Goal: Task Accomplishment & Management: Manage account settings

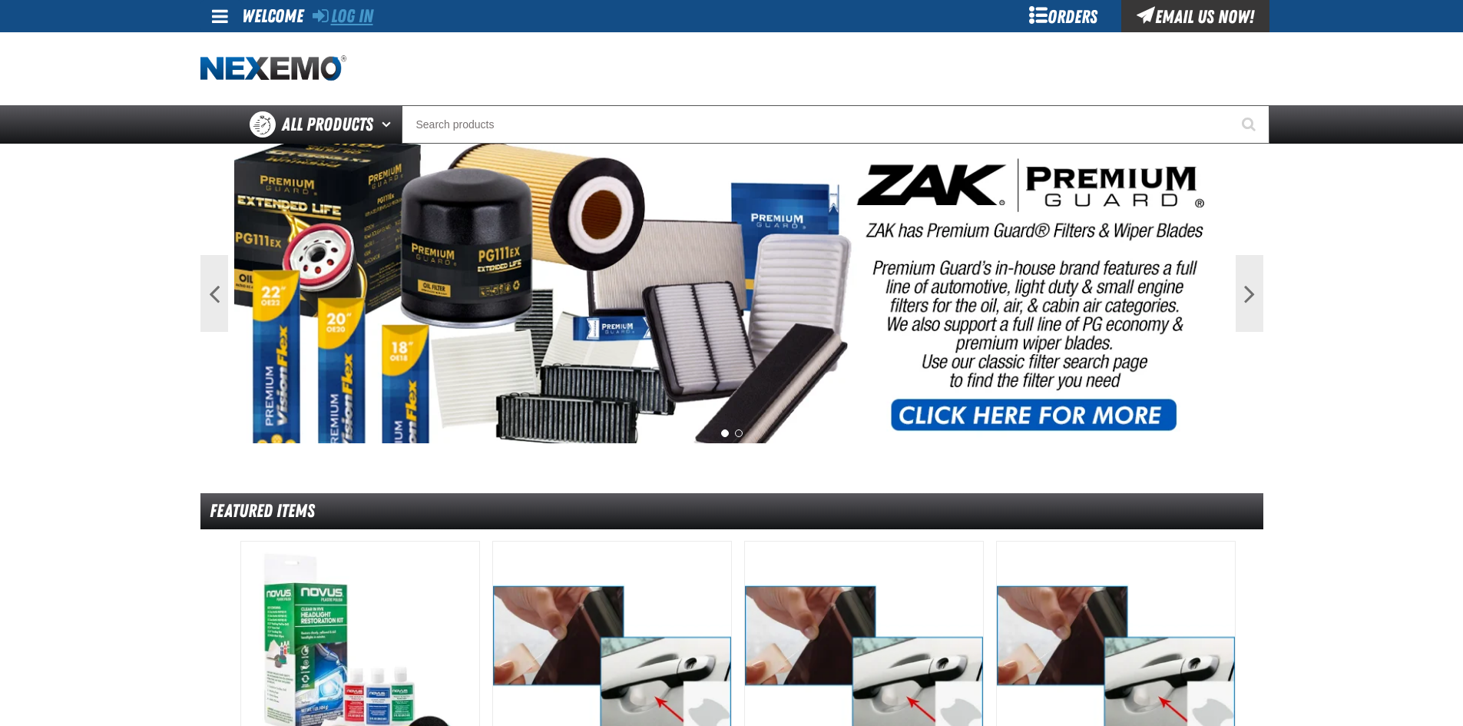
click at [356, 22] on link "Log In" at bounding box center [343, 16] width 61 height 22
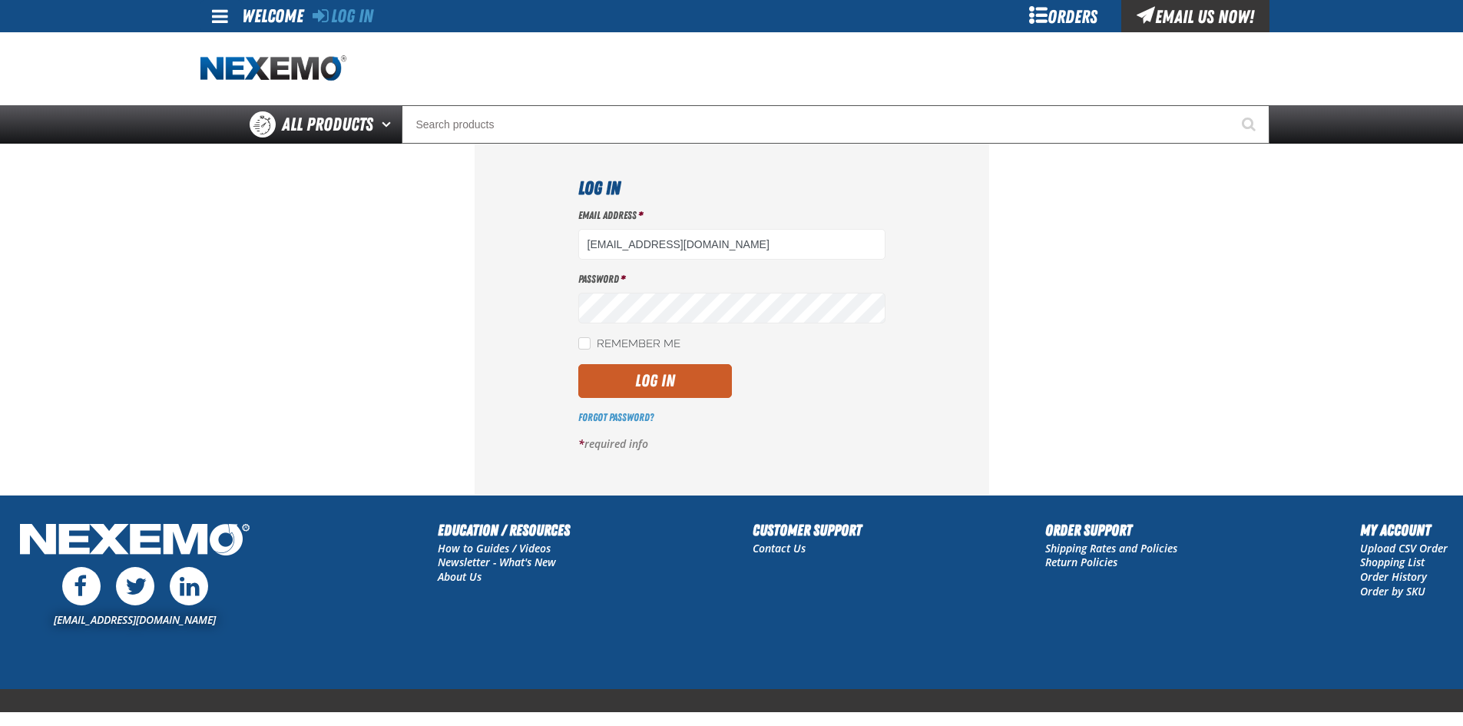
type input "[EMAIL_ADDRESS][DOMAIN_NAME]"
click at [691, 378] on button "Log In" at bounding box center [655, 381] width 154 height 34
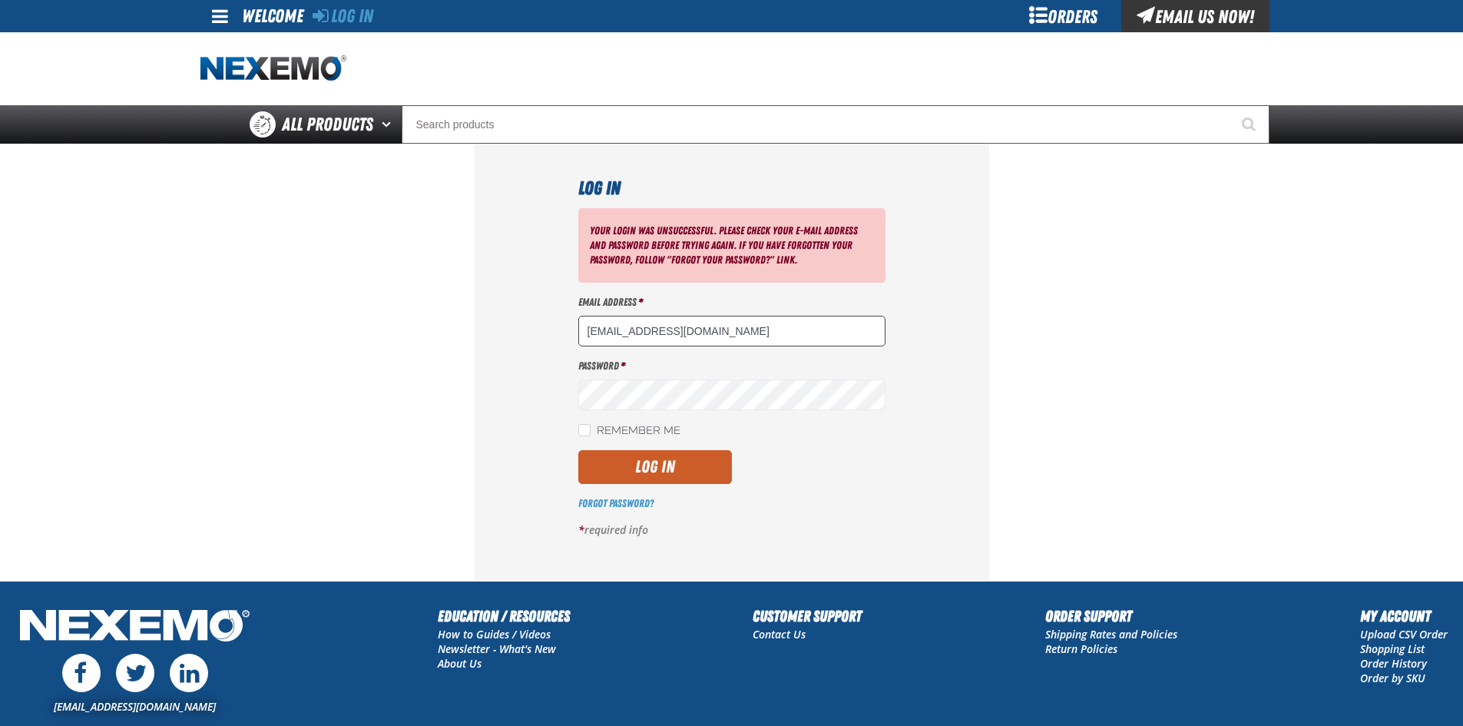
drag, startPoint x: 806, startPoint y: 342, endPoint x: 620, endPoint y: 332, distance: 185.3
click at [621, 333] on input "RHOADLEY@HUSKERAUTOGROUP.COM" at bounding box center [731, 331] width 307 height 31
type input "R"
type input "[EMAIL_ADDRESS][DOMAIN_NAME]"
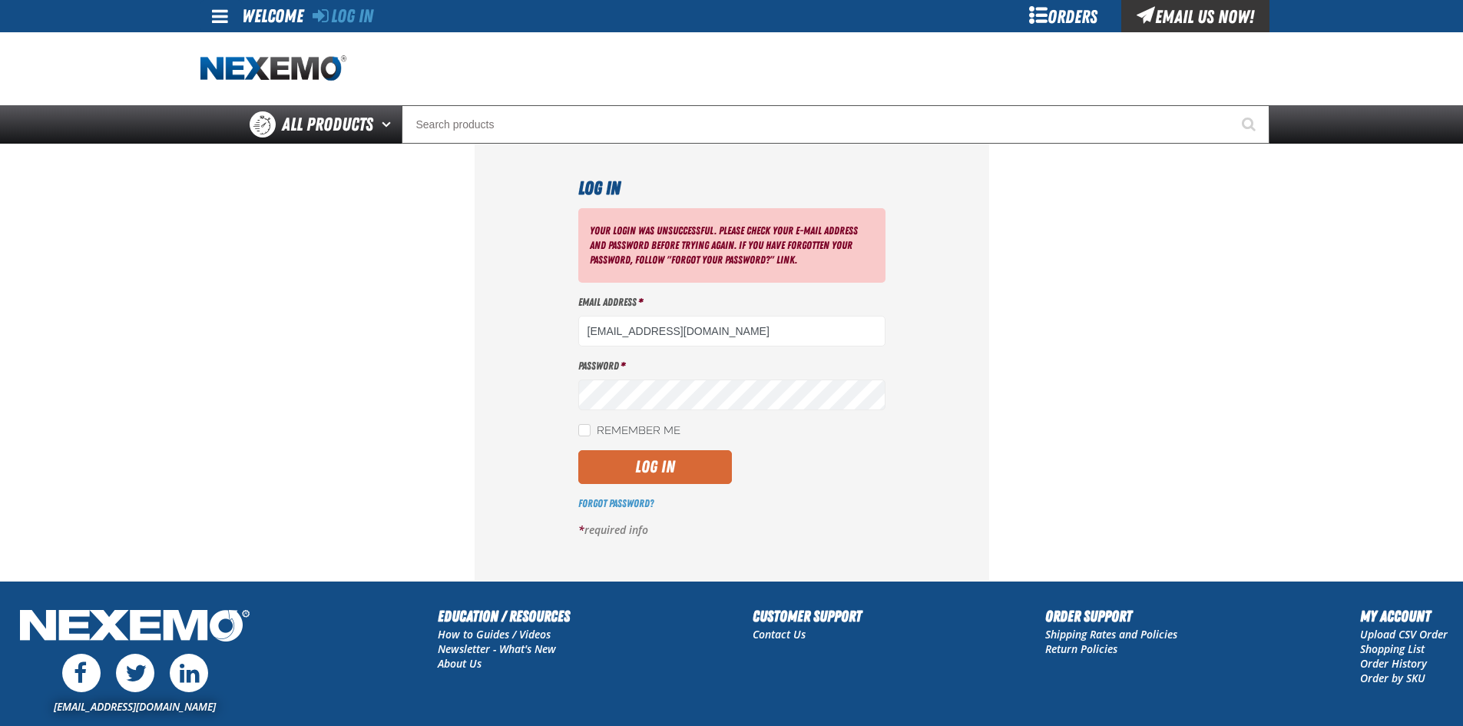
click at [645, 462] on button "Log In" at bounding box center [655, 467] width 154 height 34
click at [607, 497] on link "Forgot Password?" at bounding box center [615, 503] width 75 height 12
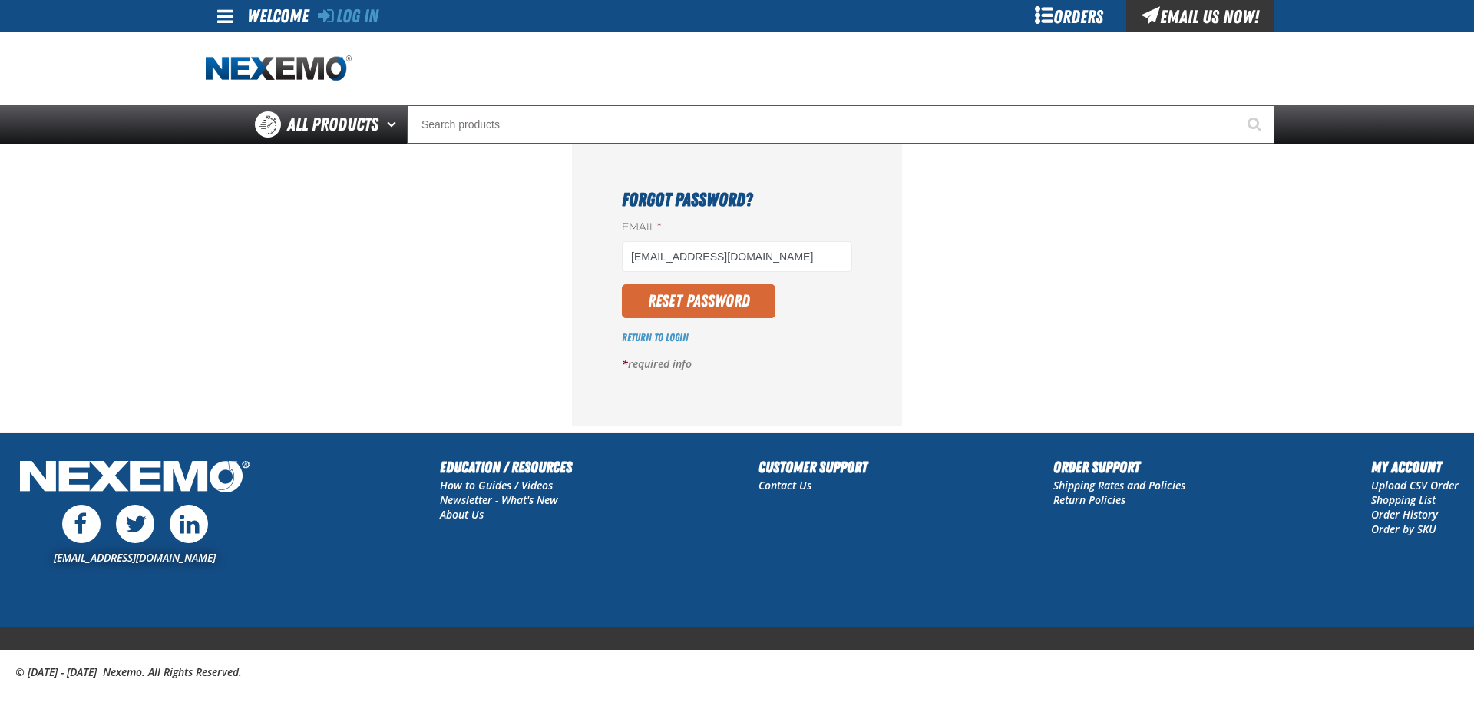
type input "[EMAIL_ADDRESS][DOMAIN_NAME]"
click at [663, 308] on button "Reset Password" at bounding box center [699, 301] width 154 height 34
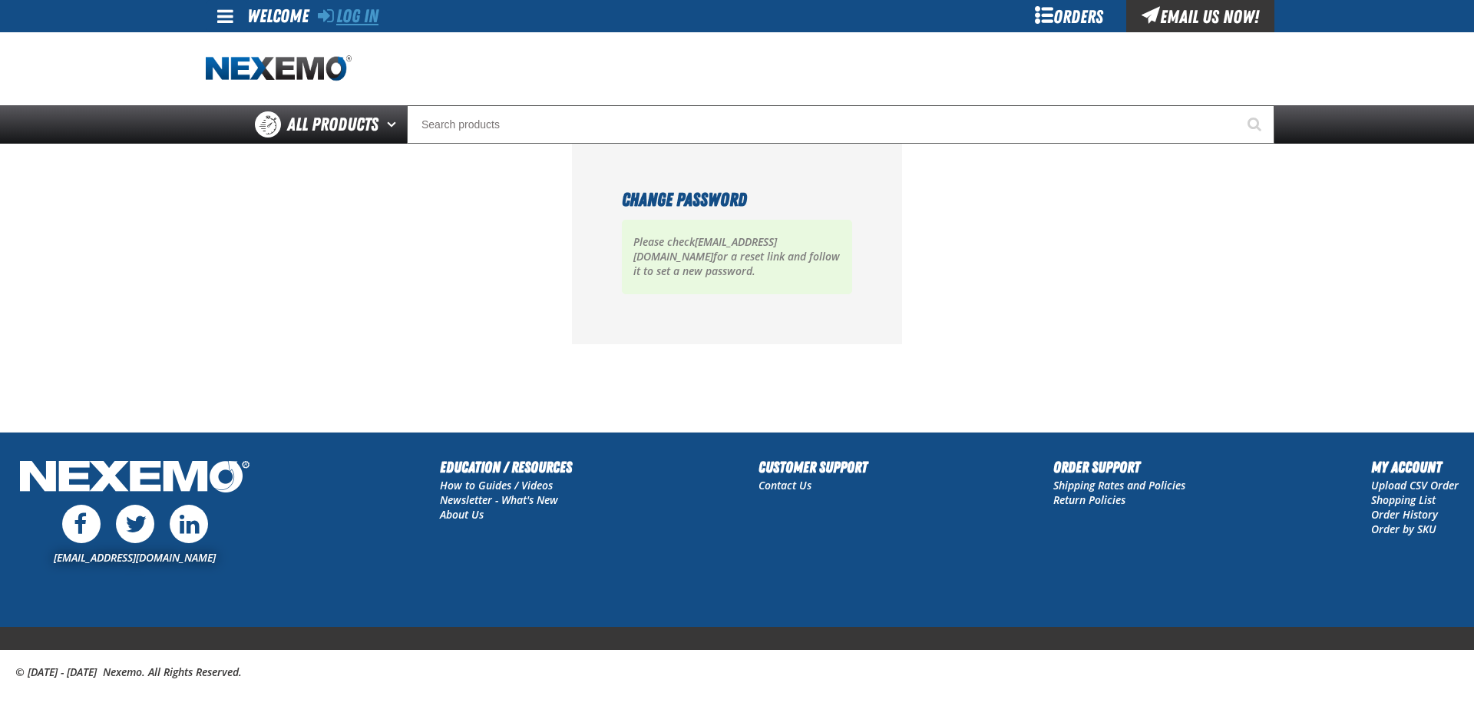
click at [372, 18] on link "Log In" at bounding box center [348, 16] width 61 height 22
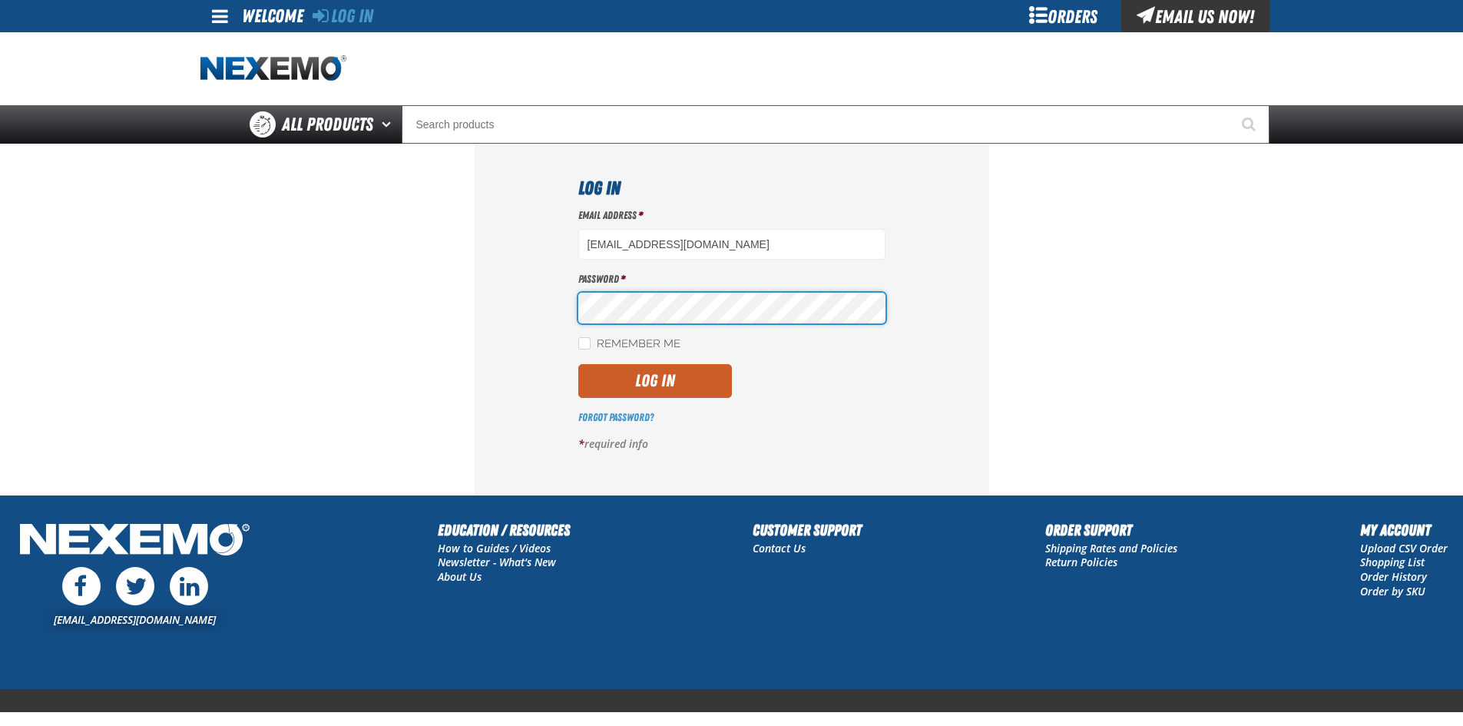
click at [578, 364] on button "Log In" at bounding box center [655, 381] width 154 height 34
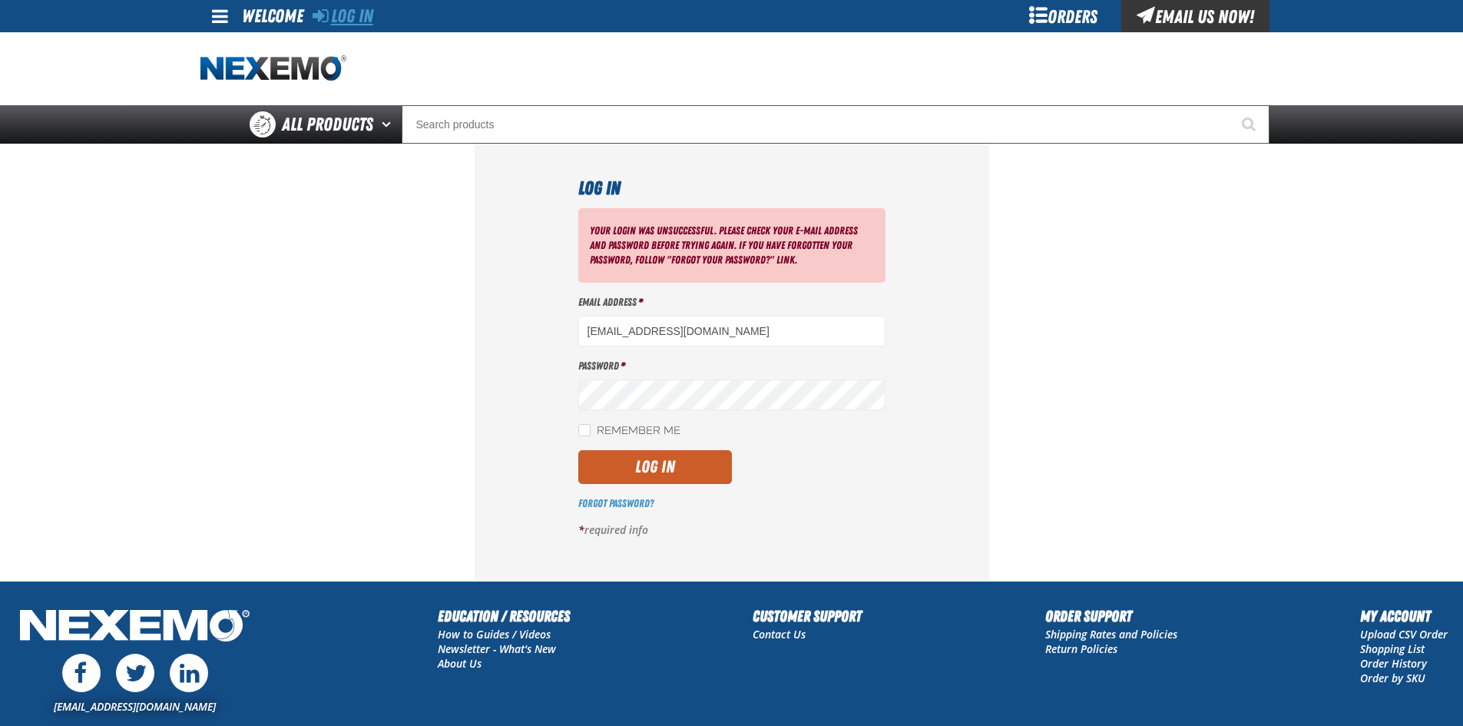
click at [353, 15] on link "Log In" at bounding box center [343, 16] width 61 height 22
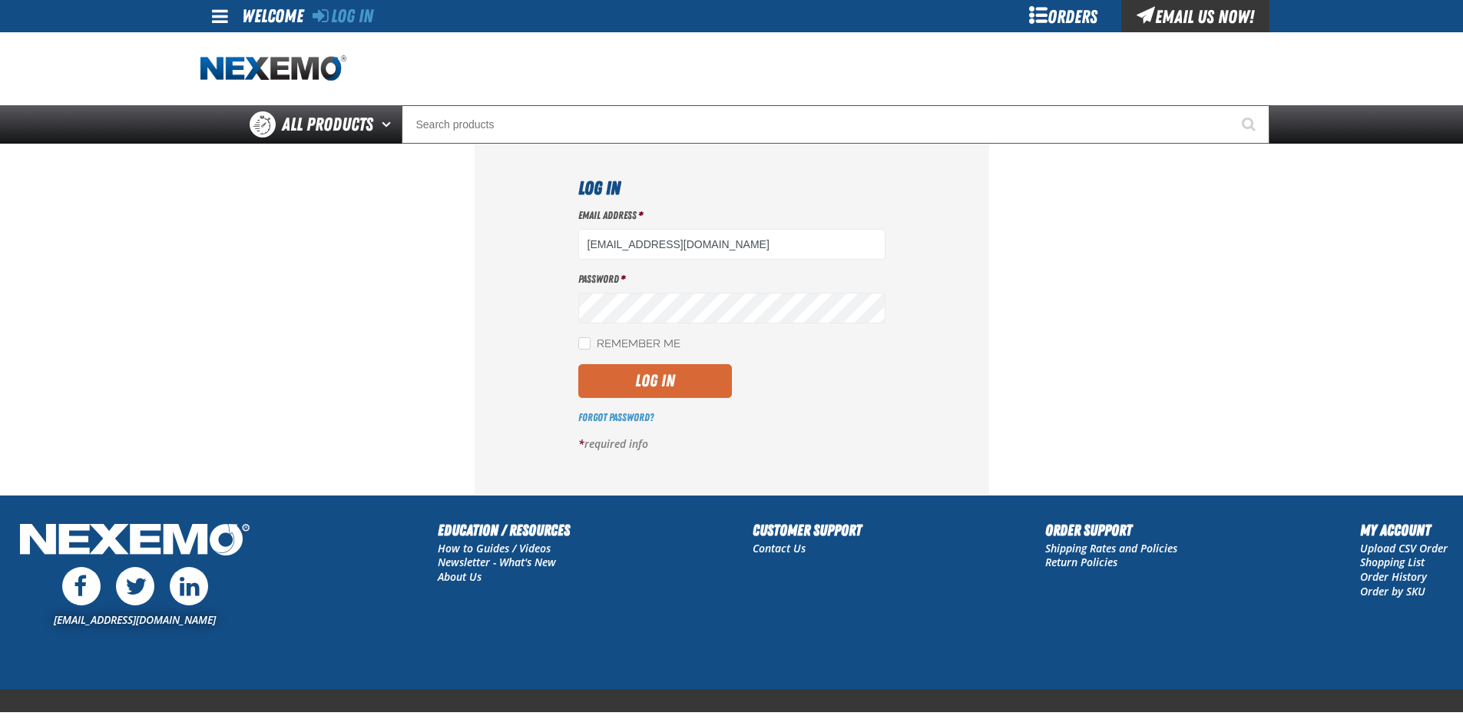
click at [633, 375] on button "Log In" at bounding box center [655, 381] width 154 height 34
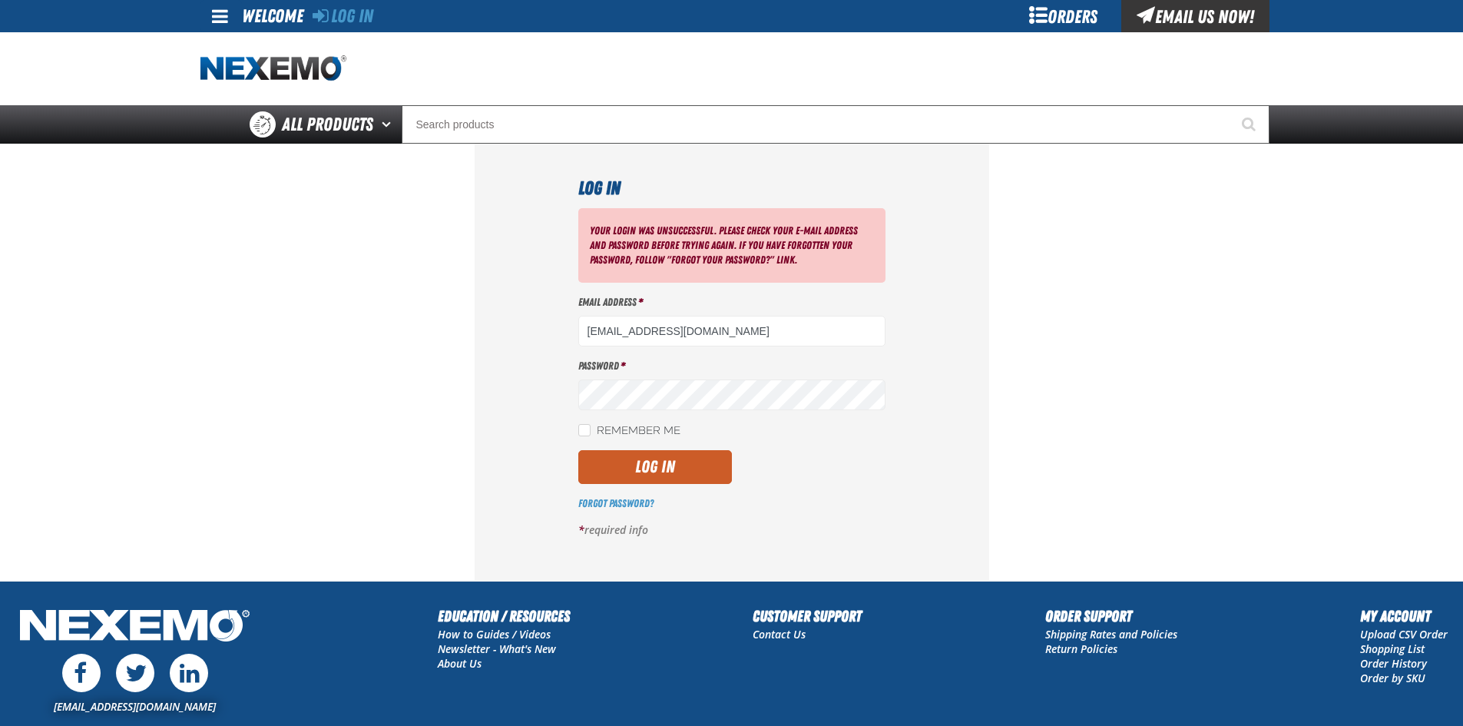
click at [626, 495] on div "Your login was unsuccessful. Please check your e-mail address and password befo…" at bounding box center [731, 379] width 307 height 342
click at [623, 507] on link "Forgot Password?" at bounding box center [615, 503] width 75 height 12
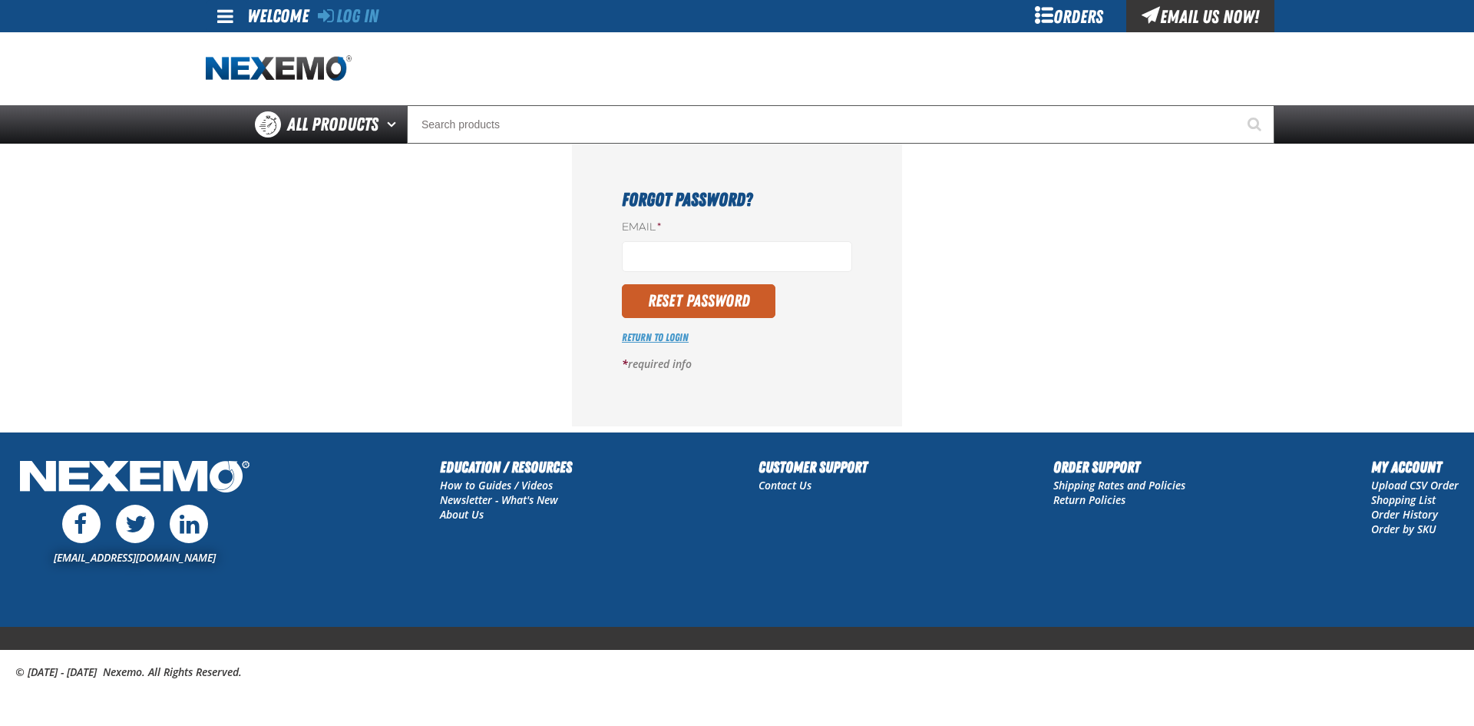
click at [660, 337] on link "Return to Login" at bounding box center [655, 337] width 67 height 12
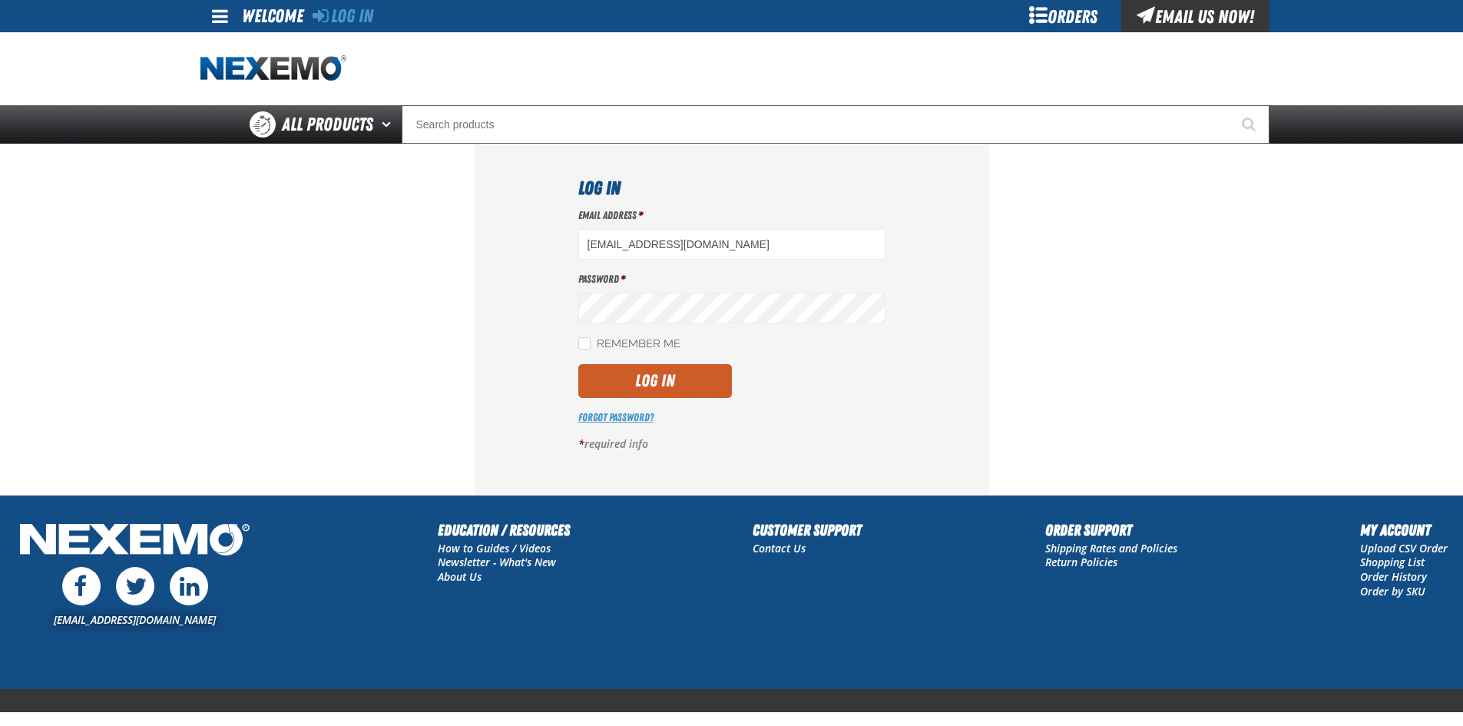
click at [623, 417] on link "Forgot Password?" at bounding box center [615, 417] width 75 height 12
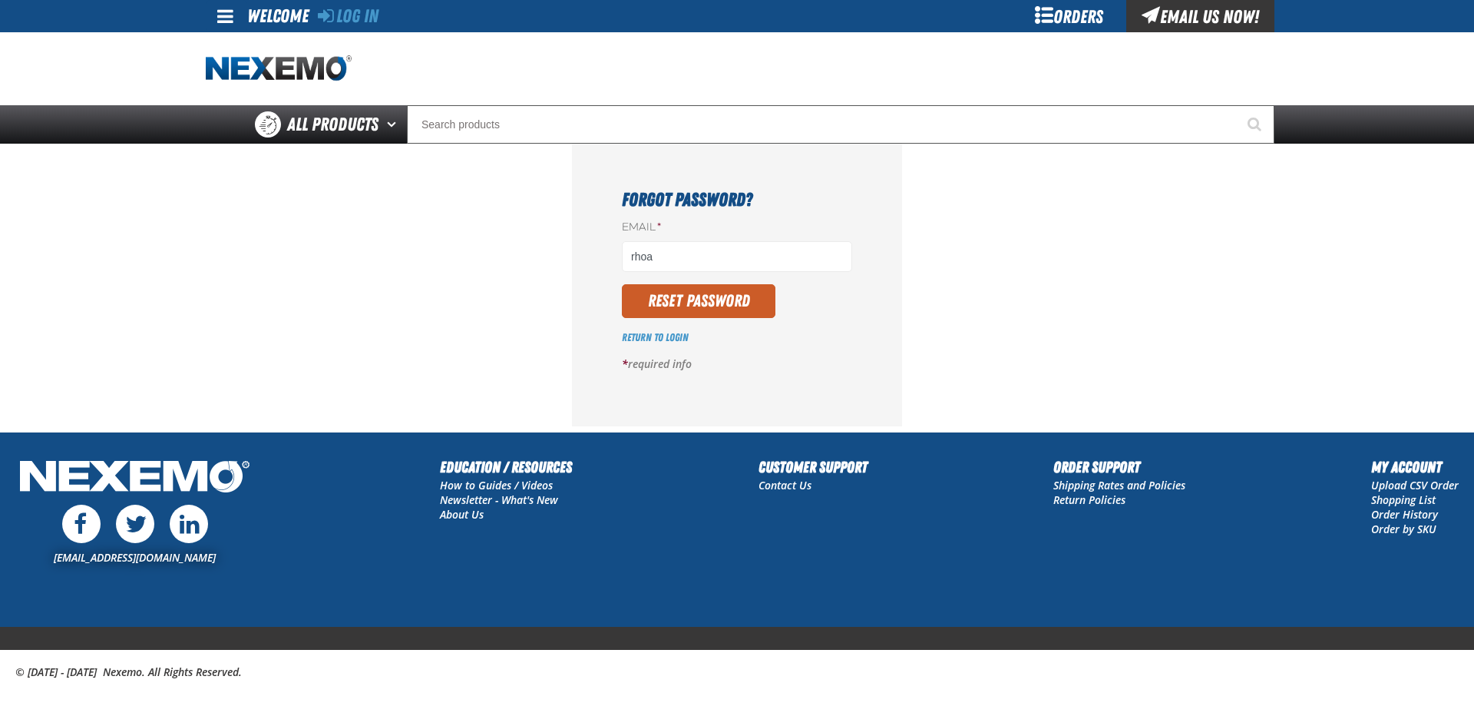
type input "[EMAIL_ADDRESS][DOMAIN_NAME]"
click at [704, 309] on button "Reset Password" at bounding box center [699, 301] width 154 height 34
